Goal: Understand process/instructions: Learn about a topic

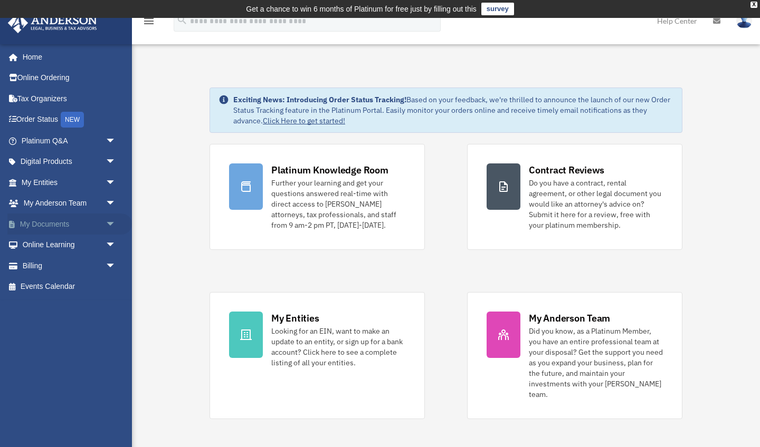
click at [46, 219] on link "My Documents arrow_drop_down" at bounding box center [69, 224] width 125 height 21
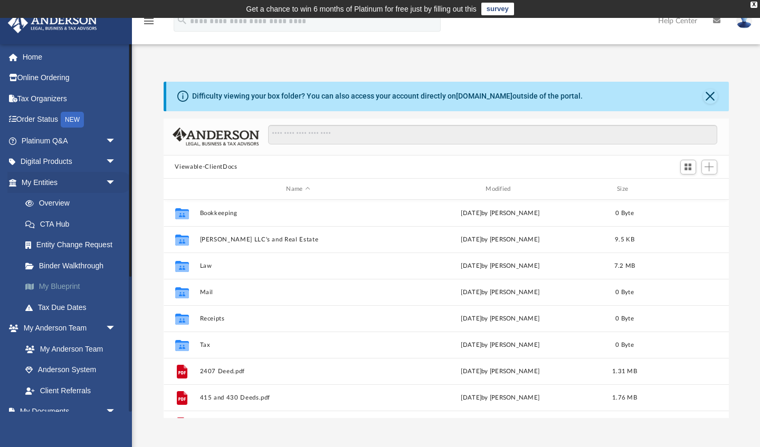
scroll to position [1, 1]
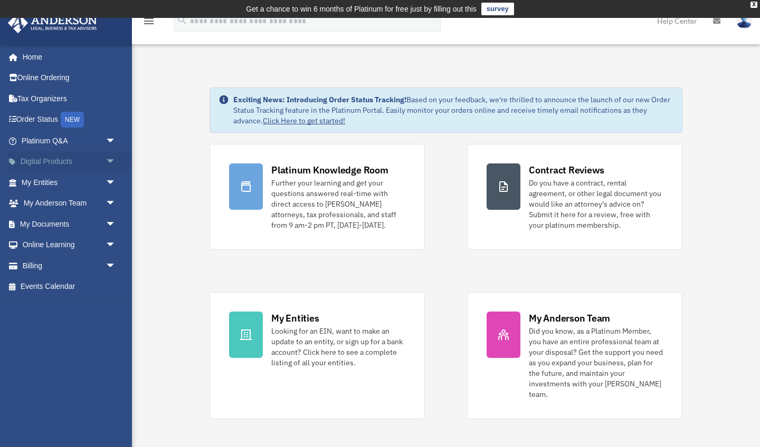
click at [106, 160] on span "arrow_drop_down" at bounding box center [116, 162] width 21 height 22
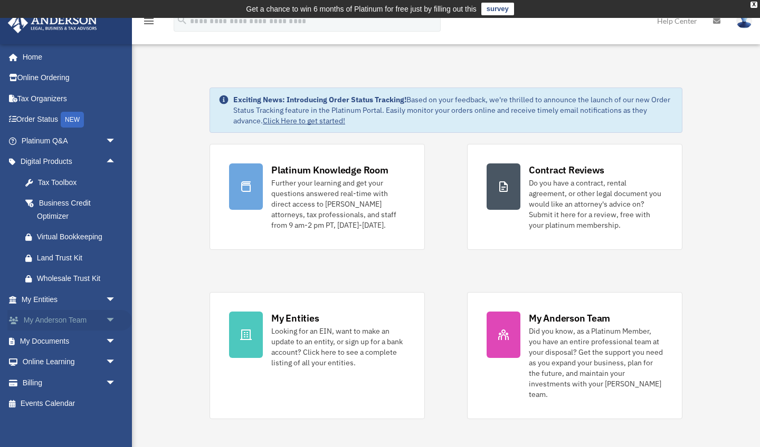
click at [107, 319] on span "arrow_drop_down" at bounding box center [116, 321] width 21 height 22
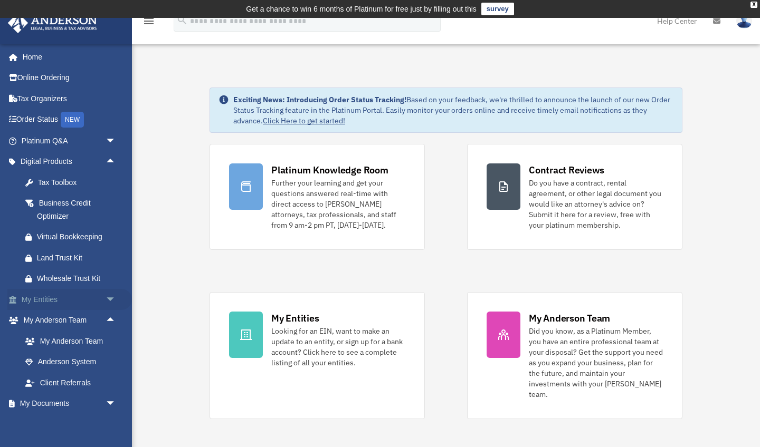
click at [110, 297] on span "arrow_drop_down" at bounding box center [116, 300] width 21 height 22
click at [69, 377] on link "Binder Walkthrough" at bounding box center [73, 383] width 117 height 21
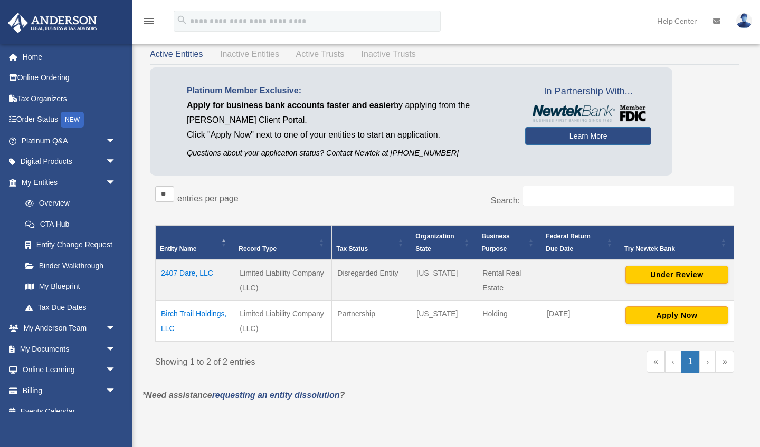
scroll to position [73, 0]
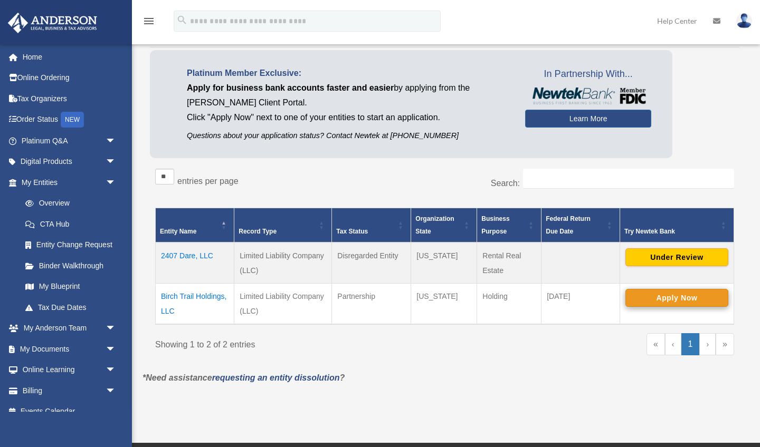
click at [656, 301] on button "Apply Now" at bounding box center [676, 298] width 103 height 18
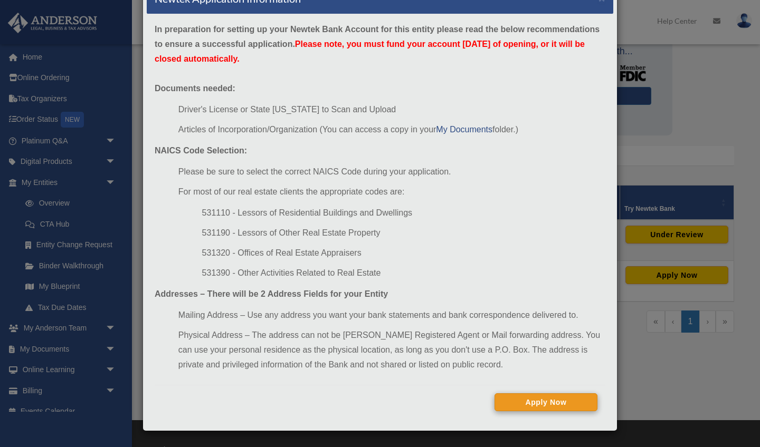
scroll to position [97, 0]
click at [521, 396] on button "Apply Now" at bounding box center [545, 403] width 103 height 18
